Goal: Register for event/course

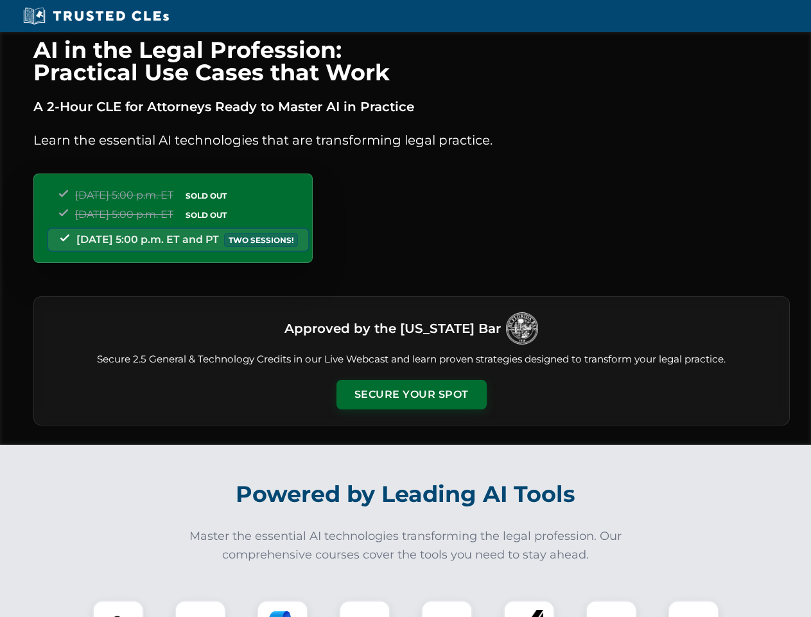
click at [411, 394] on button "Secure Your Spot" at bounding box center [412, 395] width 150 height 30
click at [118, 608] on img at bounding box center [118, 625] width 37 height 37
click at [200, 608] on div at bounding box center [200, 625] width 51 height 51
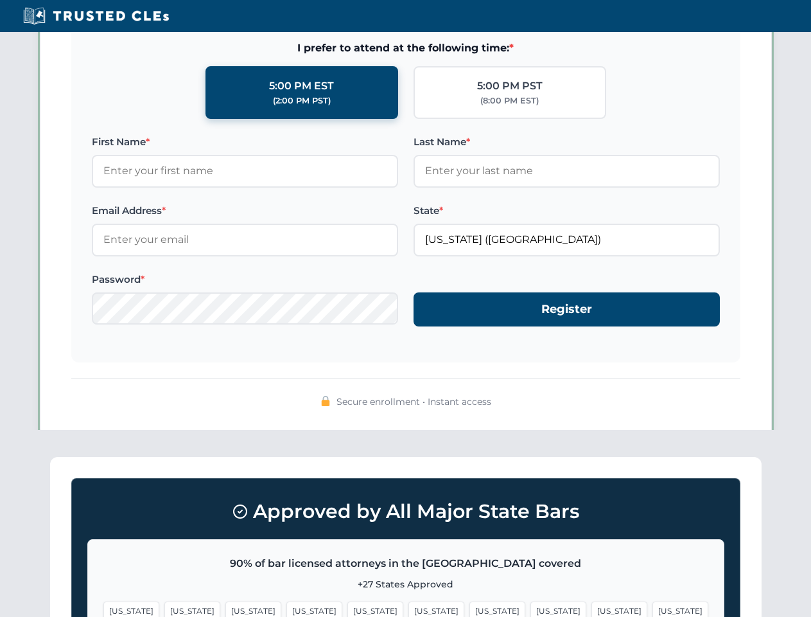
click at [592, 608] on span "[US_STATE]" at bounding box center [620, 610] width 56 height 19
